Goal: Information Seeking & Learning: Stay updated

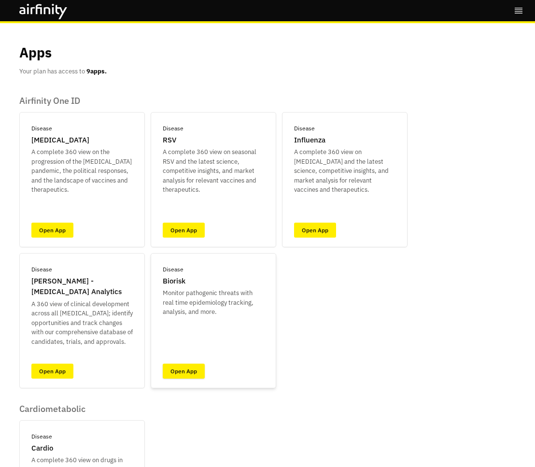
click at [184, 371] on link "Open App" at bounding box center [184, 370] width 42 height 15
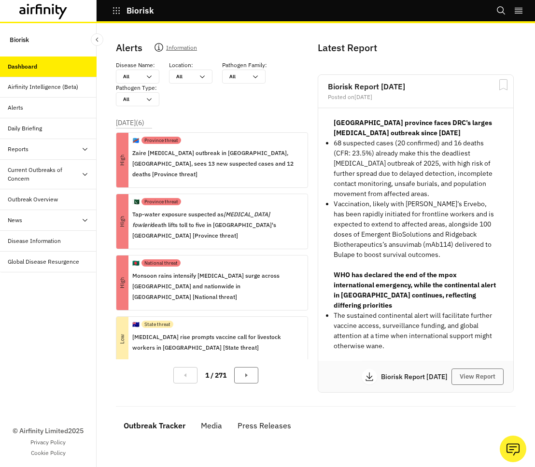
click at [39, 146] on div "Reports" at bounding box center [52, 149] width 89 height 9
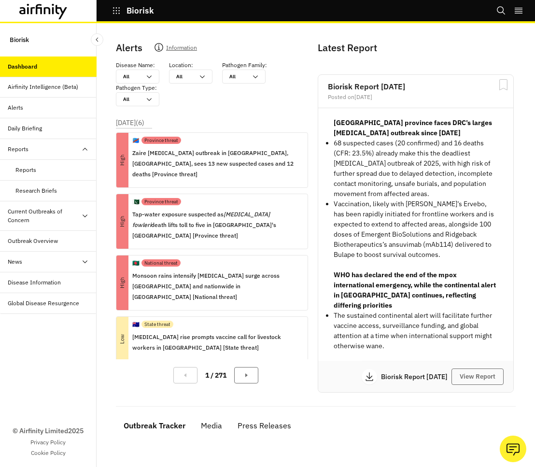
click at [46, 216] on div "Current Outbreaks of Concern" at bounding box center [44, 215] width 73 height 17
click at [41, 288] on div "Outbreak Overview" at bounding box center [48, 282] width 97 height 21
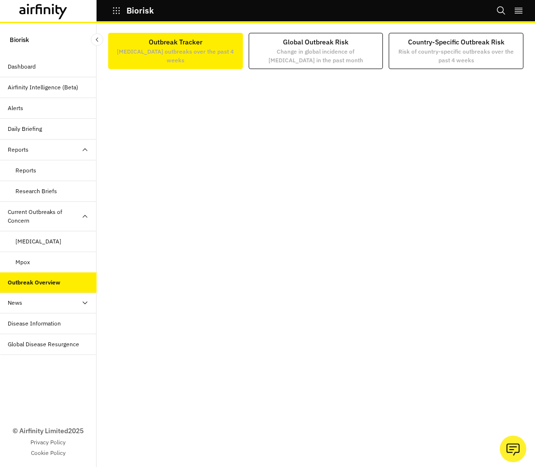
click at [28, 300] on div "News" at bounding box center [52, 302] width 89 height 9
click at [39, 244] on div "[MEDICAL_DATA]" at bounding box center [38, 241] width 46 height 9
